Goal: Information Seeking & Learning: Learn about a topic

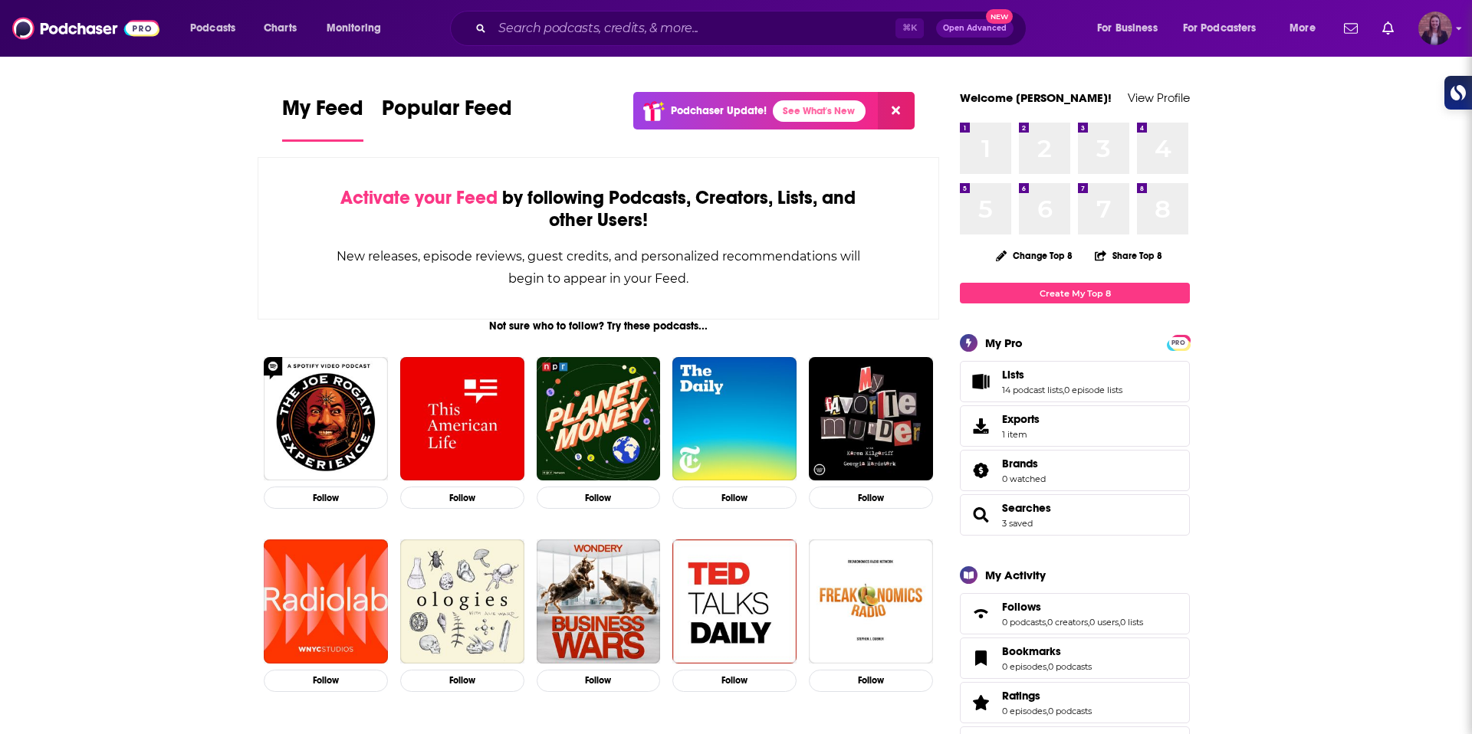
click at [1445, 21] on img "Logged in as k_burns" at bounding box center [1435, 29] width 34 height 34
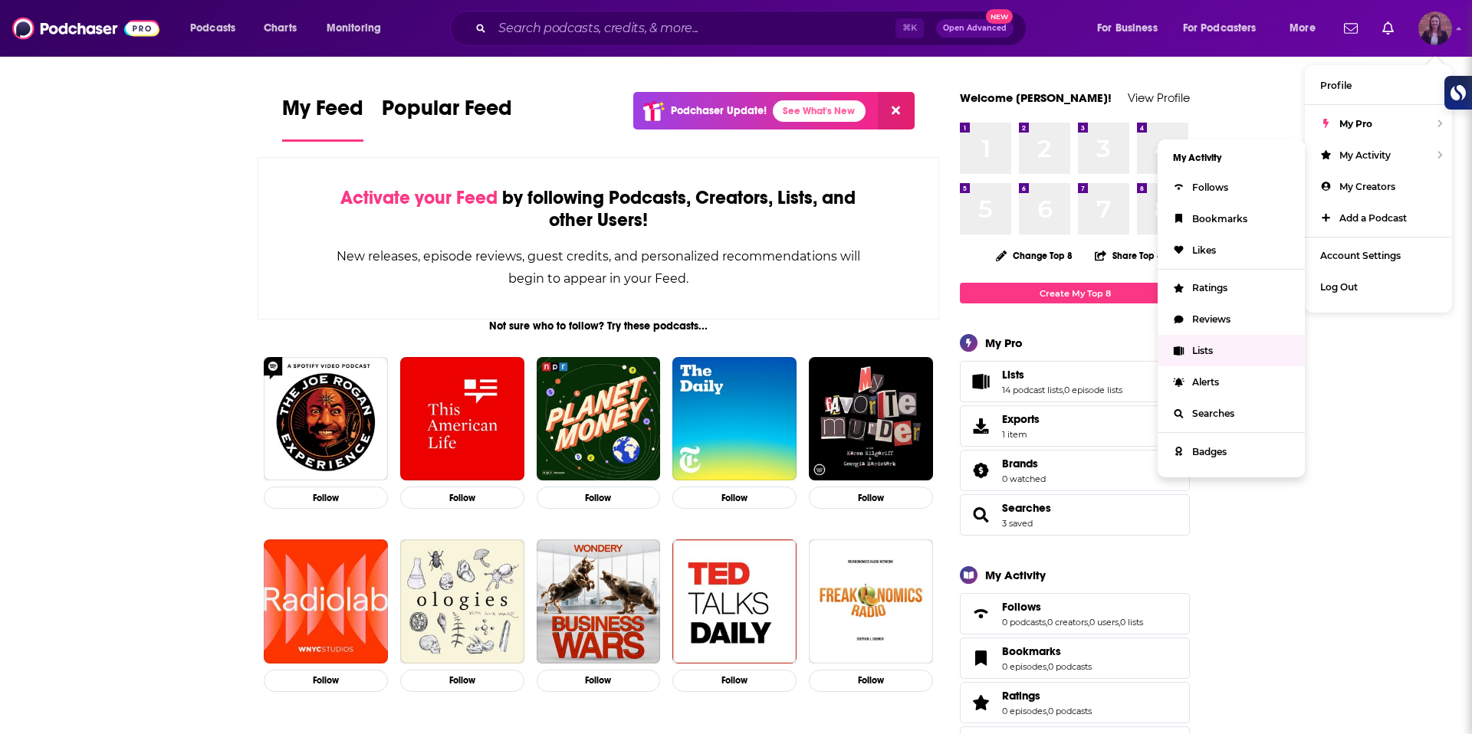
click at [1254, 353] on link "Lists" at bounding box center [1231, 350] width 147 height 31
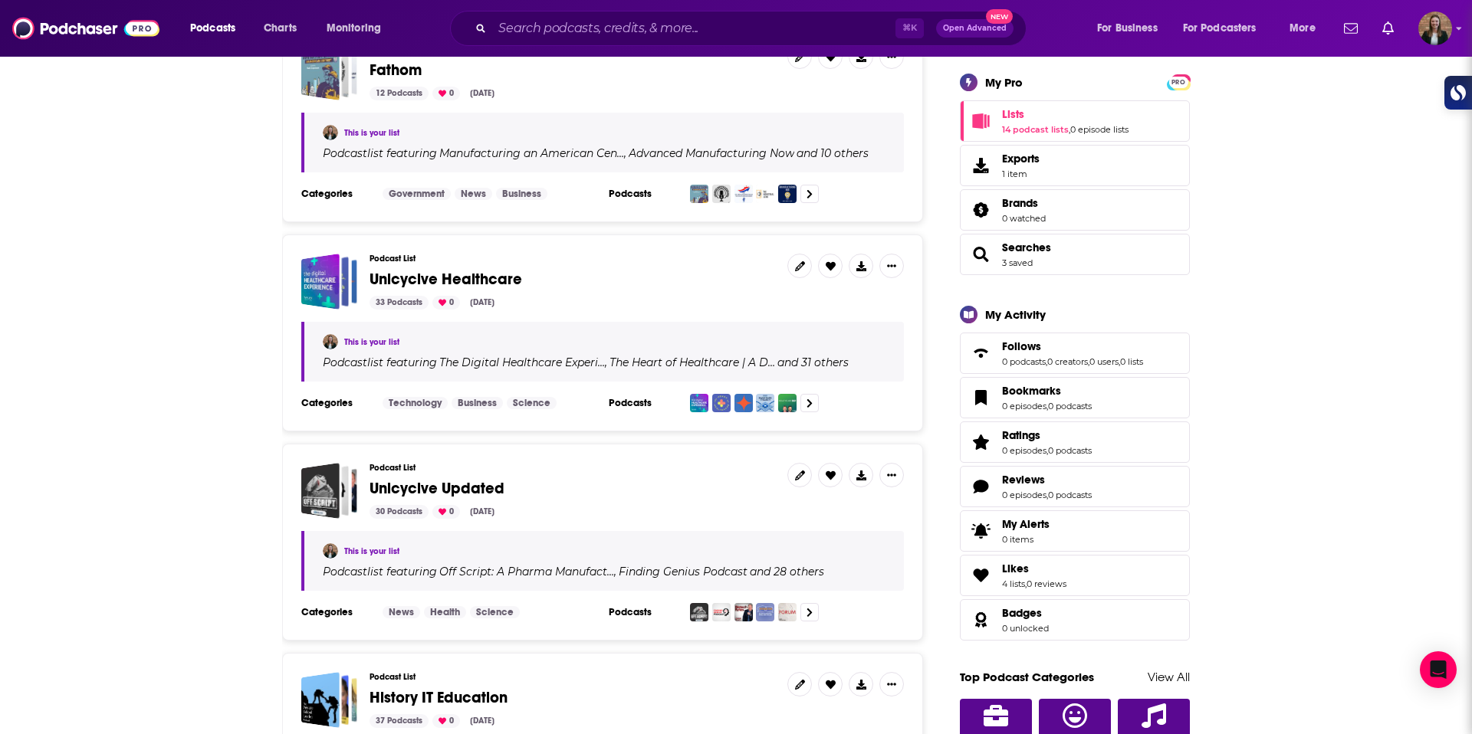
scroll to position [36, 0]
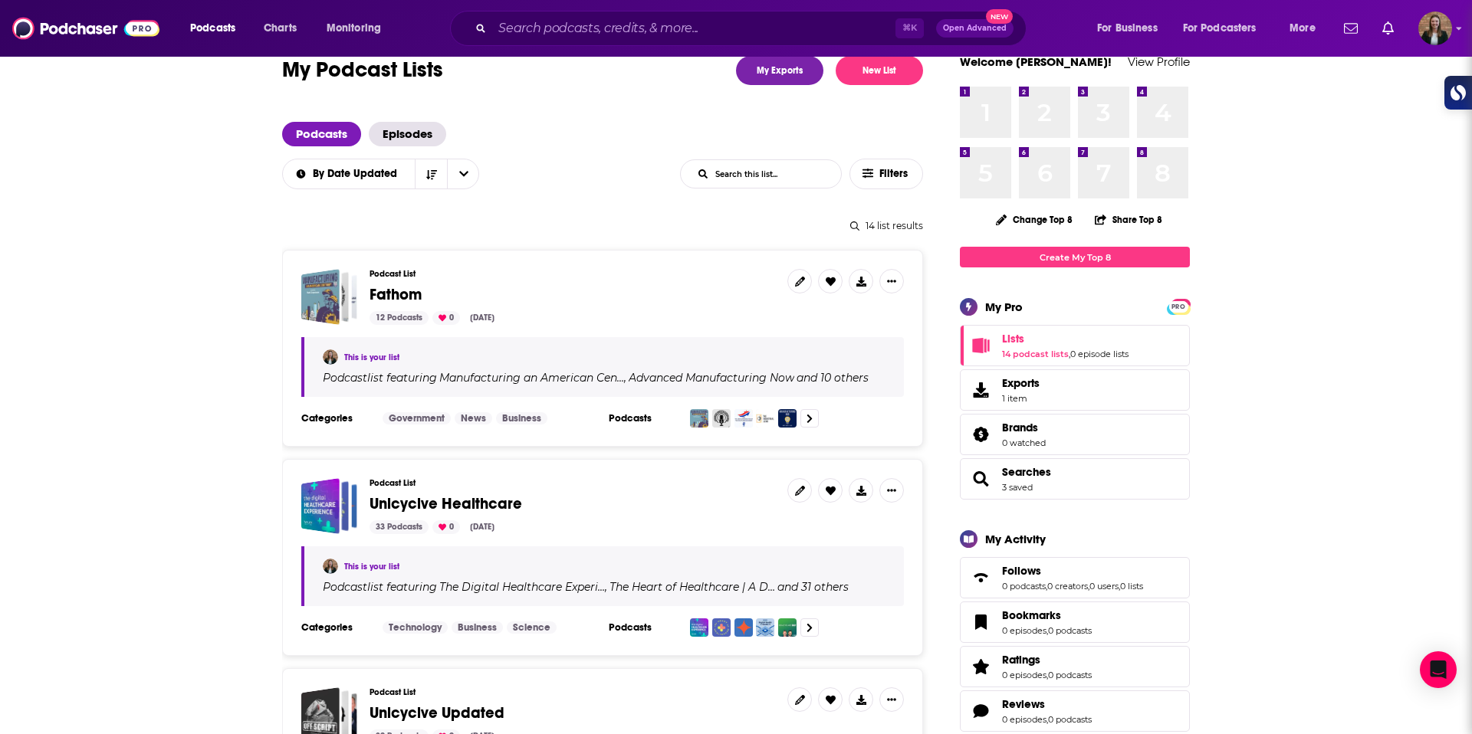
click at [391, 290] on span "Fathom" at bounding box center [396, 294] width 52 height 19
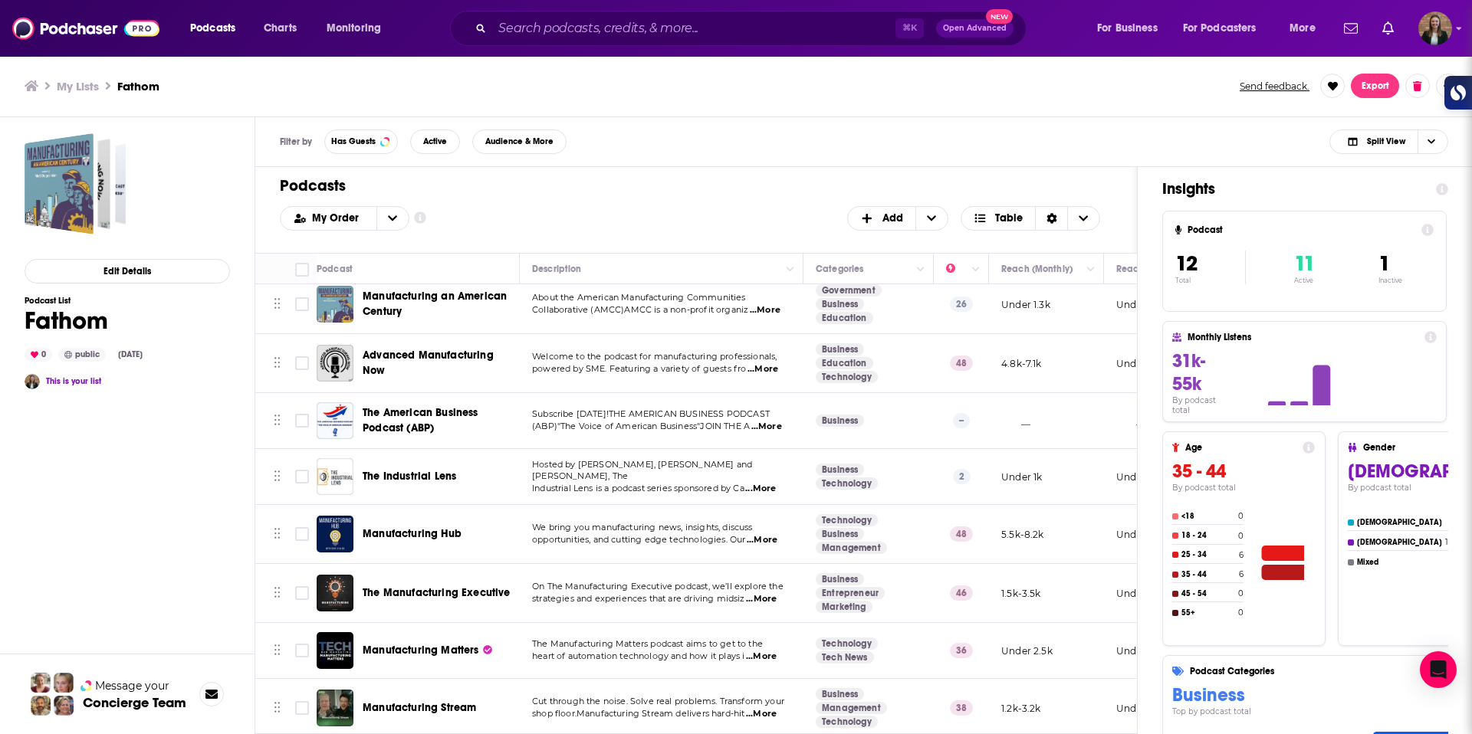
scroll to position [24, 0]
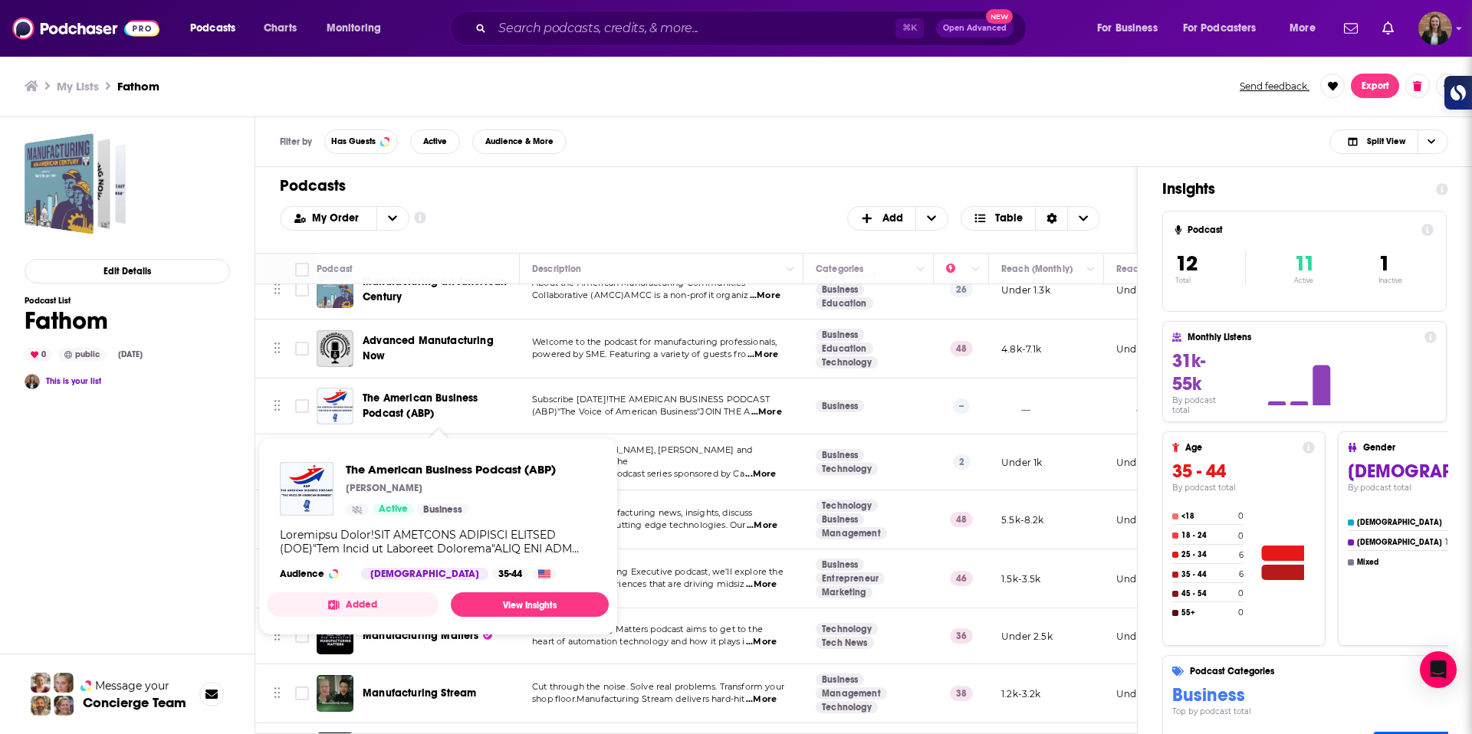
click at [432, 398] on span "The American Business Podcast (ABP)" at bounding box center [421, 406] width 116 height 28
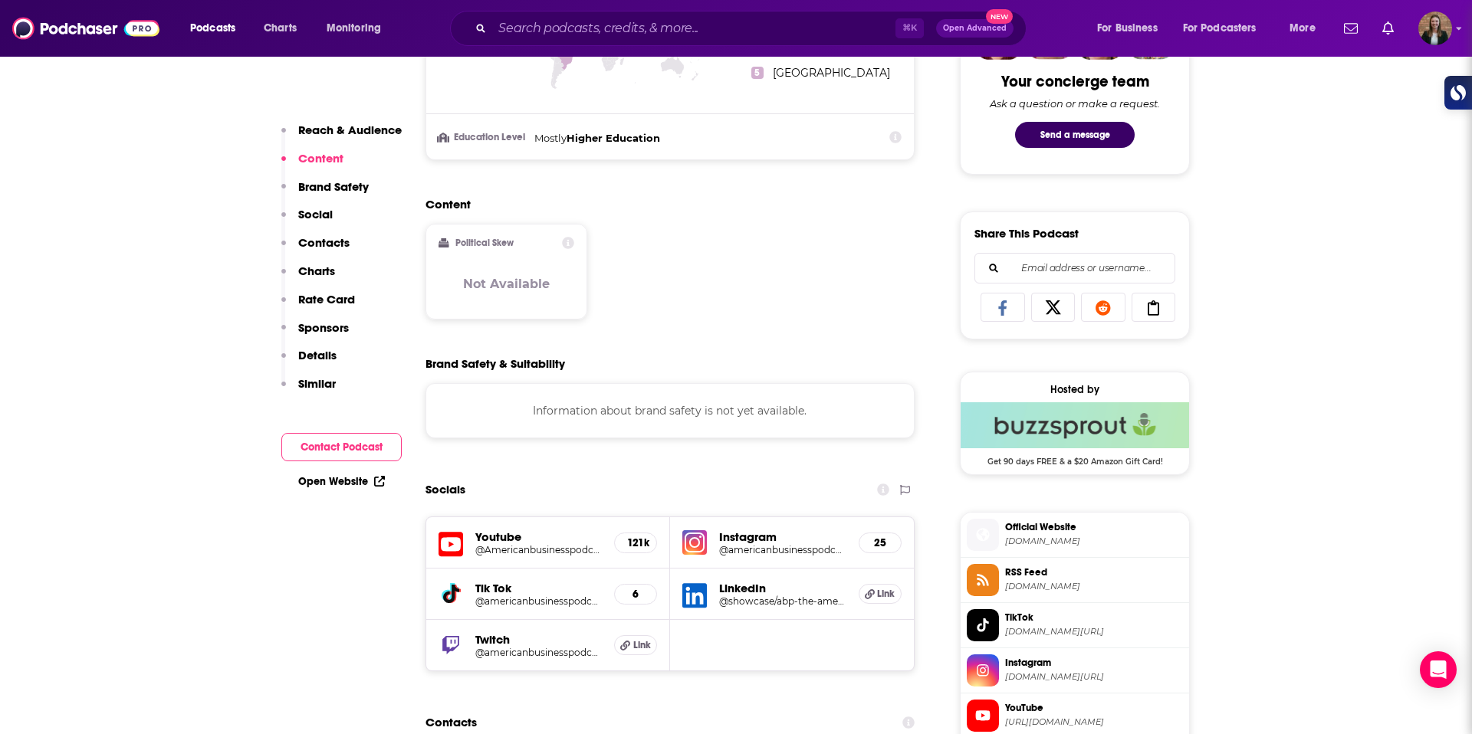
scroll to position [1031, 0]
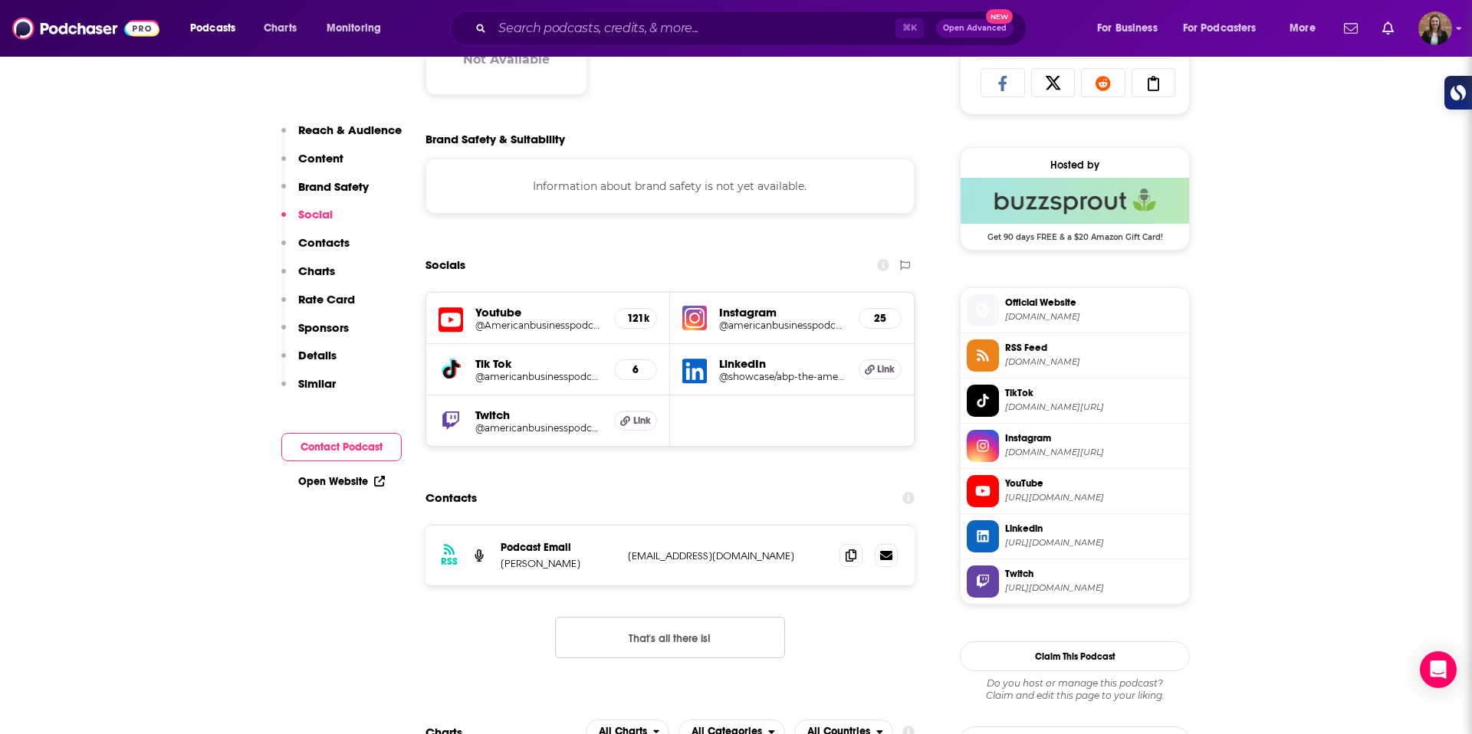
click at [1044, 304] on span "Official Website" at bounding box center [1094, 303] width 178 height 14
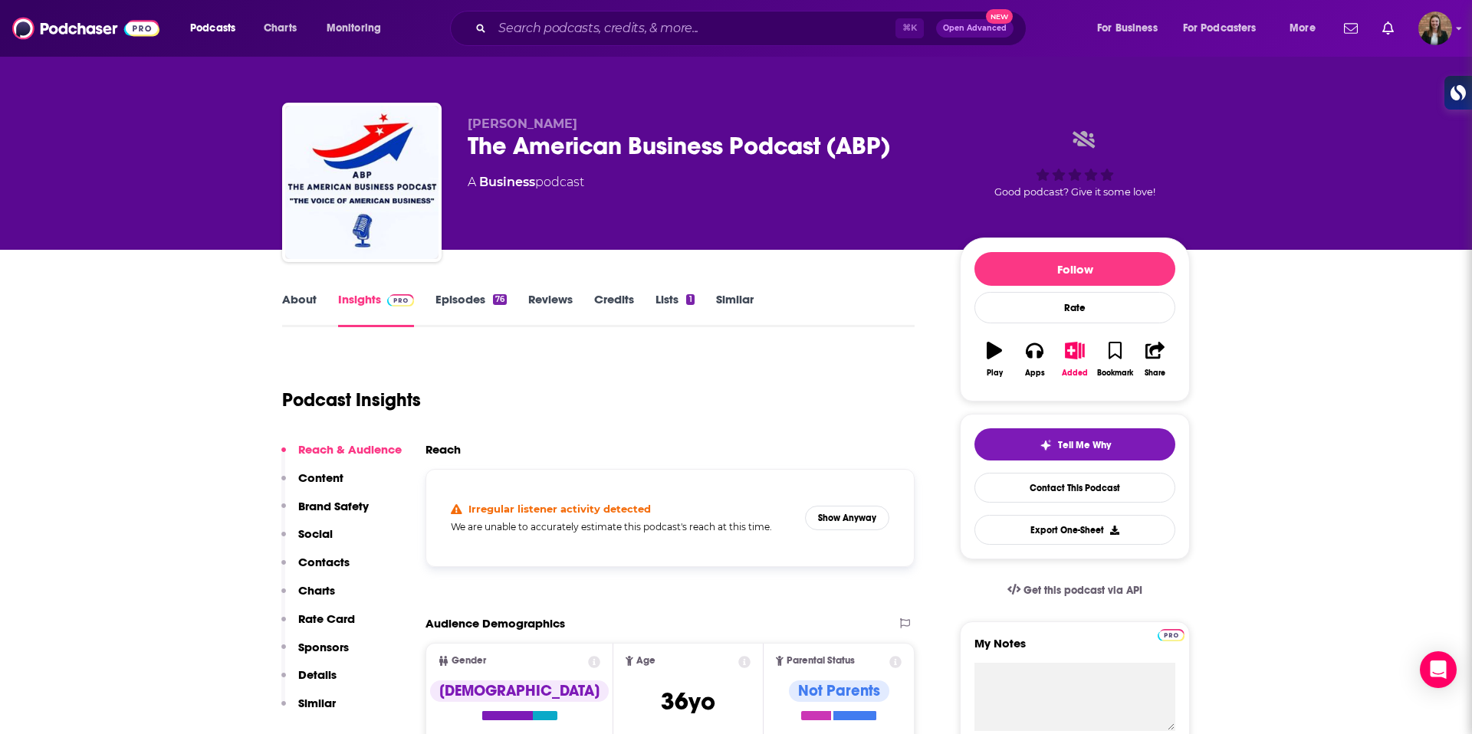
scroll to position [70, 0]
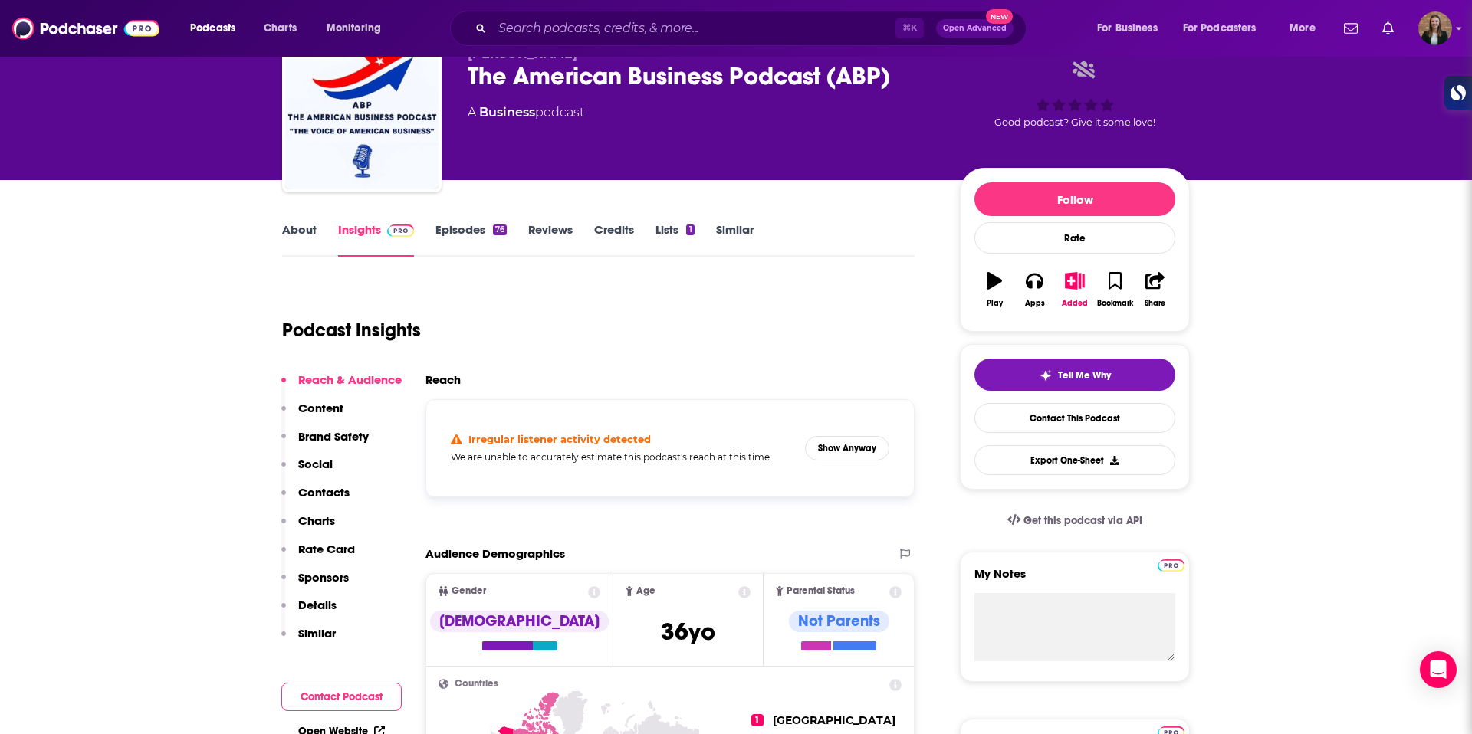
click at [302, 231] on link "About" at bounding box center [299, 239] width 35 height 35
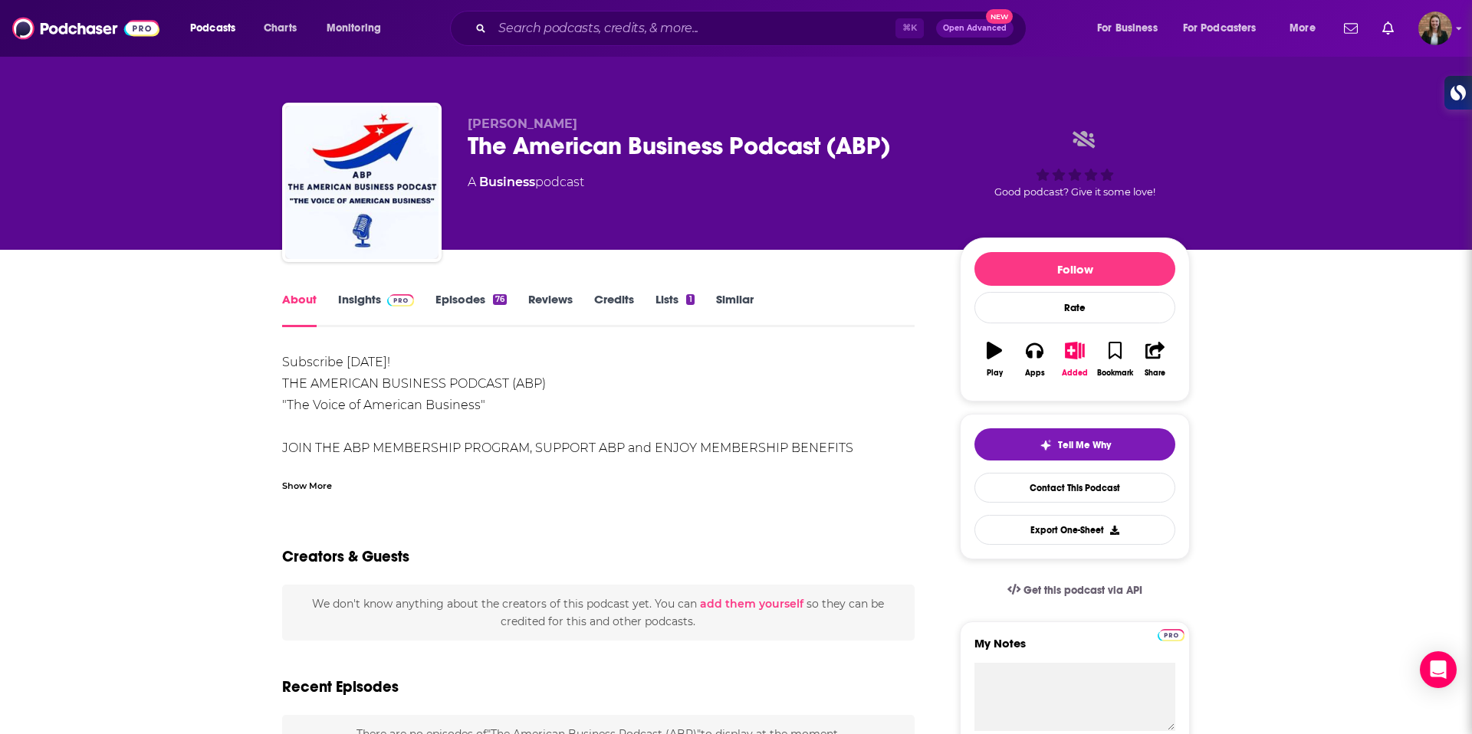
scroll to position [138, 0]
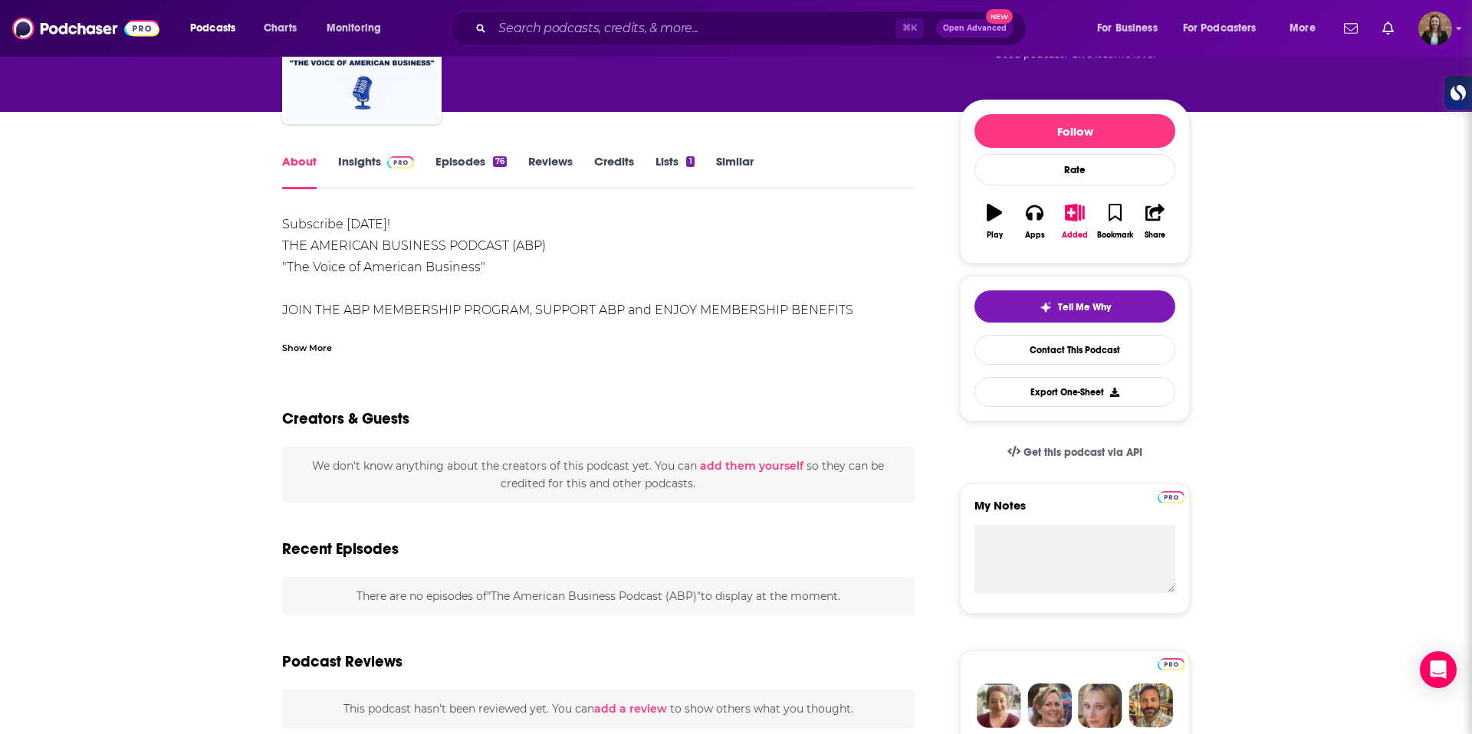
drag, startPoint x: 310, startPoint y: 343, endPoint x: 277, endPoint y: 289, distance: 63.6
click at [309, 343] on div "Show More" at bounding box center [307, 347] width 50 height 15
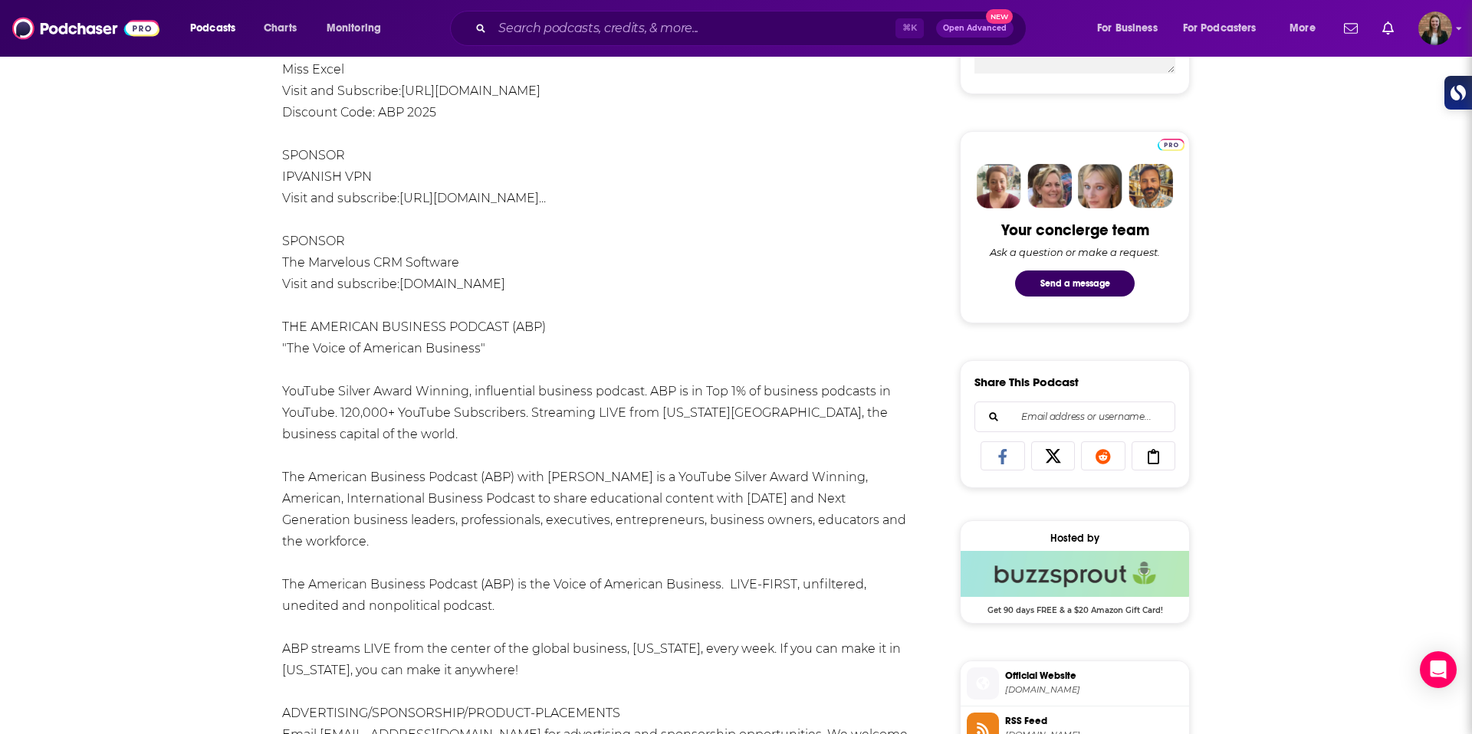
scroll to position [897, 0]
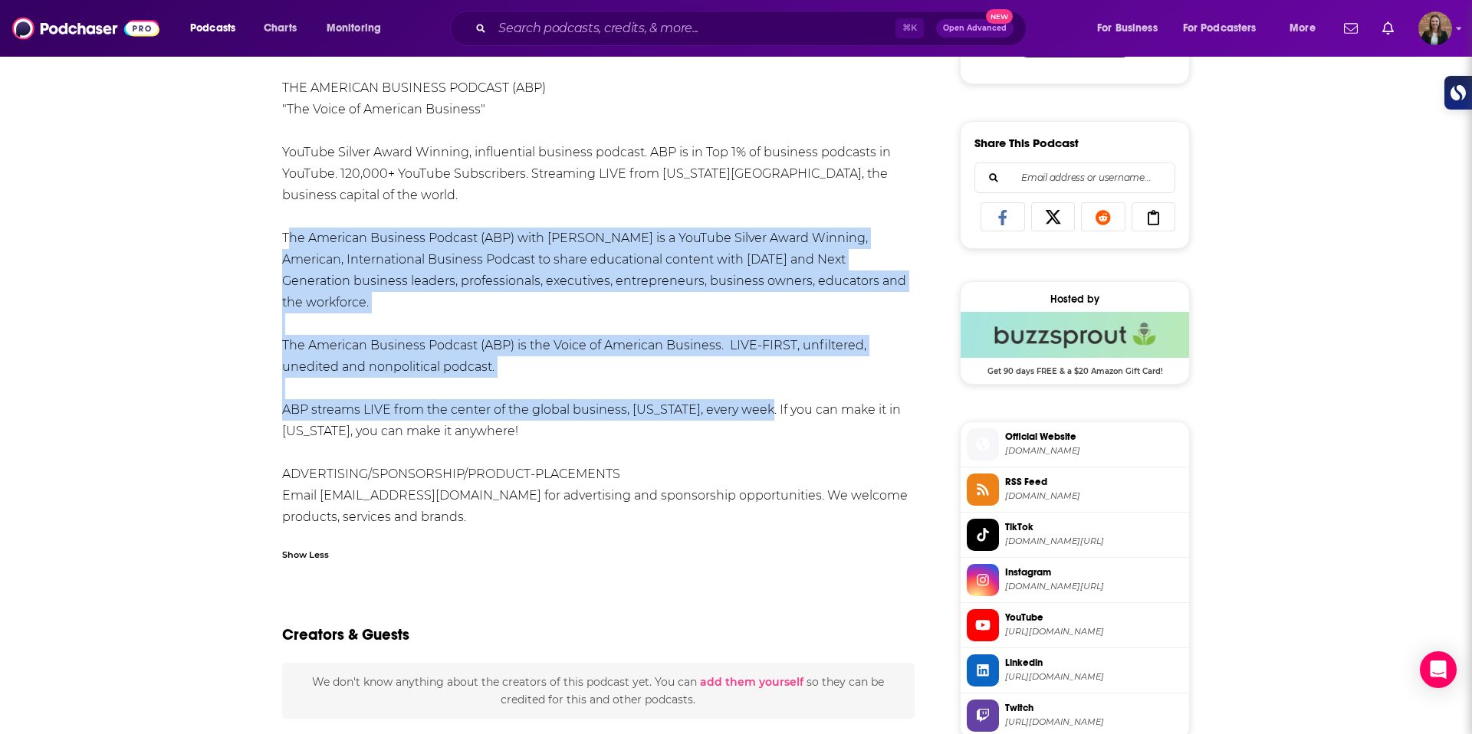
drag, startPoint x: 277, startPoint y: 234, endPoint x: 764, endPoint y: 411, distance: 518.8
click at [764, 411] on div "About Insights Episodes 76 Reviews Credits Lists 1 Similar Subscribe [DATE]! TH…" at bounding box center [609, 641] width 702 height 2497
copy div "The American Business Podcast (ABP) with [PERSON_NAME] is a YouTube Silver Awar…"
